Goal: Task Accomplishment & Management: Use online tool/utility

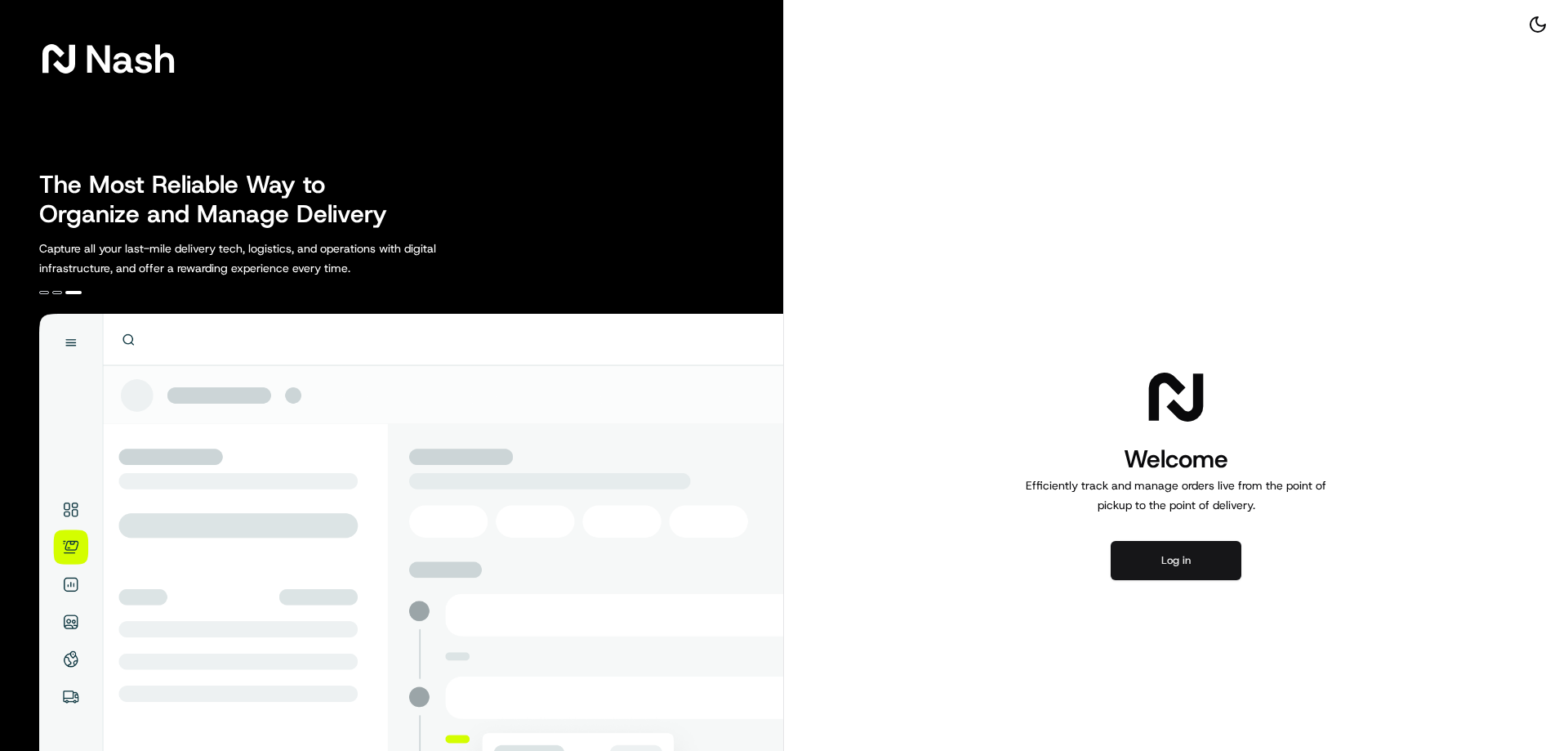
click at [1140, 560] on button "Log in" at bounding box center [1175, 560] width 130 height 40
